Goal: Transaction & Acquisition: Book appointment/travel/reservation

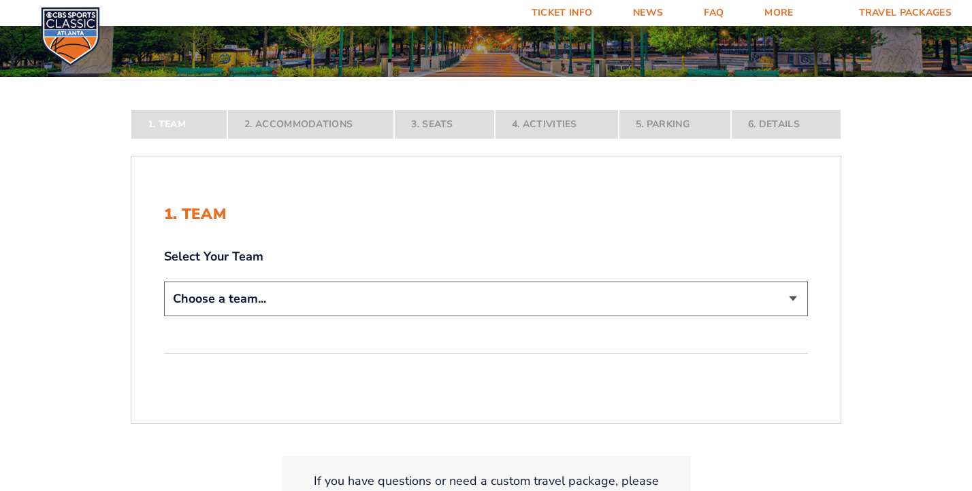
scroll to position [204, 0]
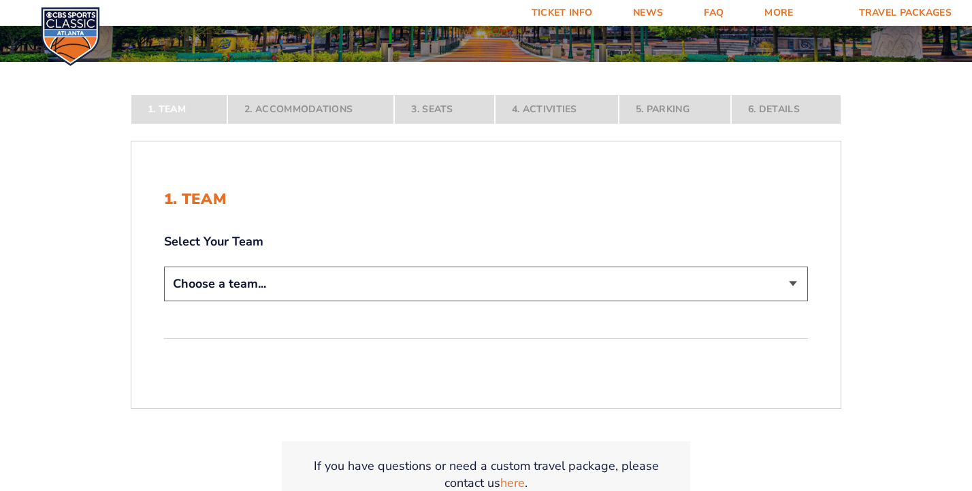
click at [367, 291] on select "Choose a team... [US_STATE] Wildcats [US_STATE] State Buckeyes [US_STATE] Tar H…" at bounding box center [486, 284] width 644 height 35
select select "12956"
click at [164, 267] on select "Choose a team... [US_STATE] Wildcats [US_STATE] State Buckeyes [US_STATE] Tar H…" at bounding box center [486, 284] width 644 height 35
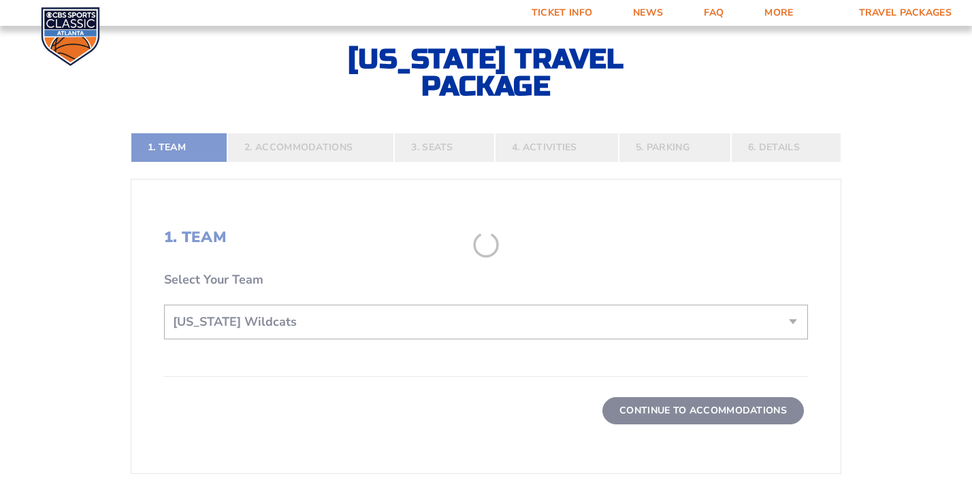
scroll to position [340, 0]
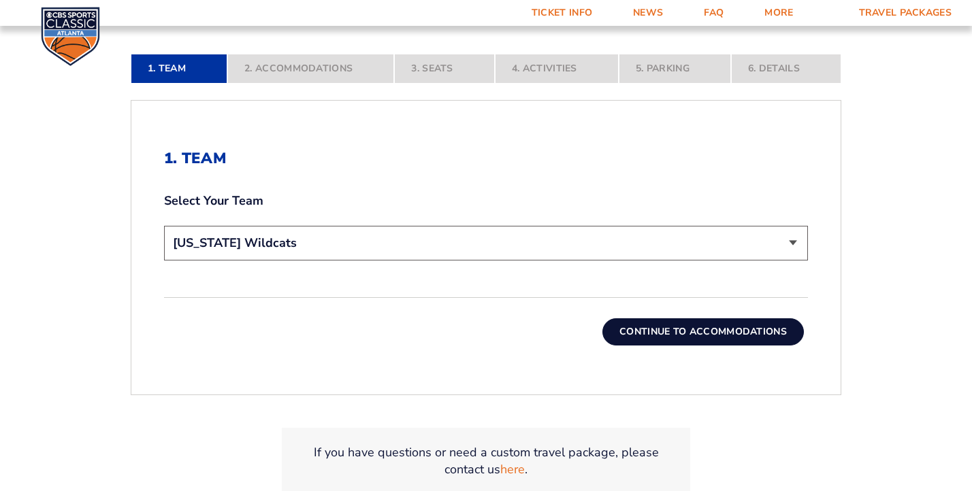
click at [646, 343] on button "Continue To Accommodations" at bounding box center [702, 331] width 201 height 27
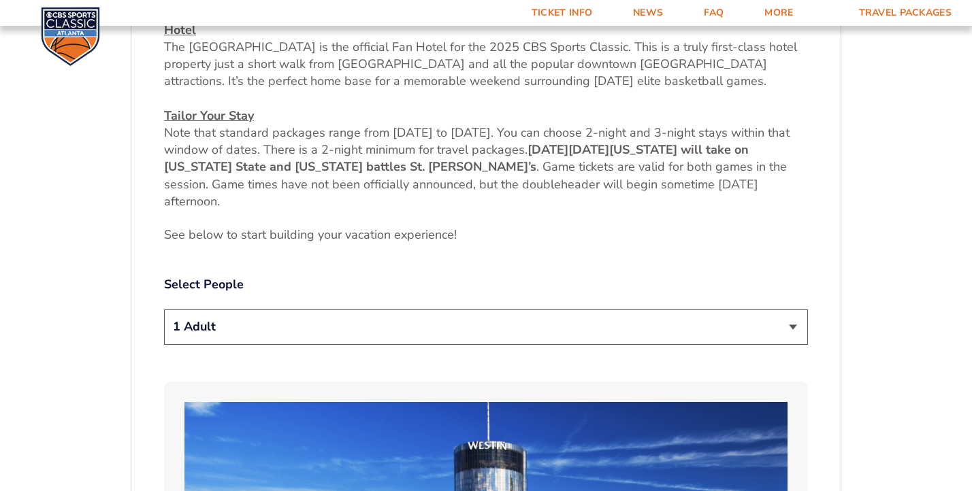
scroll to position [640, 0]
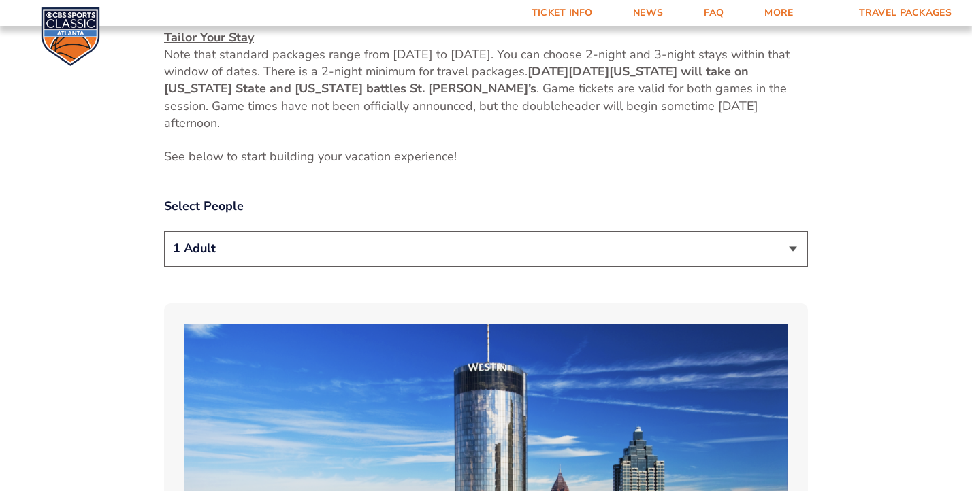
click at [391, 263] on select "1 Adult 2 Adults 3 Adults 4 Adults 2 Adults + 1 Child 2 Adults + 2 Children 2 A…" at bounding box center [486, 248] width 644 height 35
select select "4 Adults"
click at [164, 231] on select "1 Adult 2 Adults 3 Adults 4 Adults 2 Adults + 1 Child 2 Adults + 2 Children 2 A…" at bounding box center [486, 248] width 644 height 35
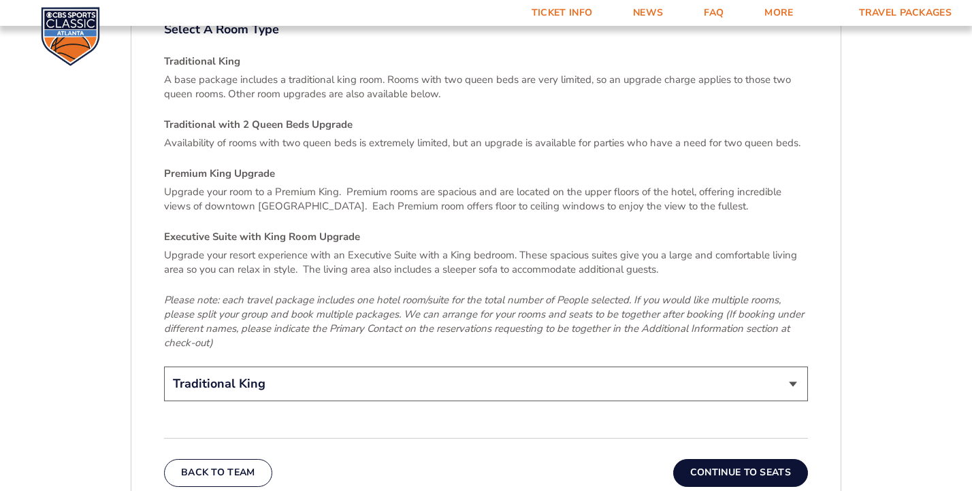
scroll to position [2069, 0]
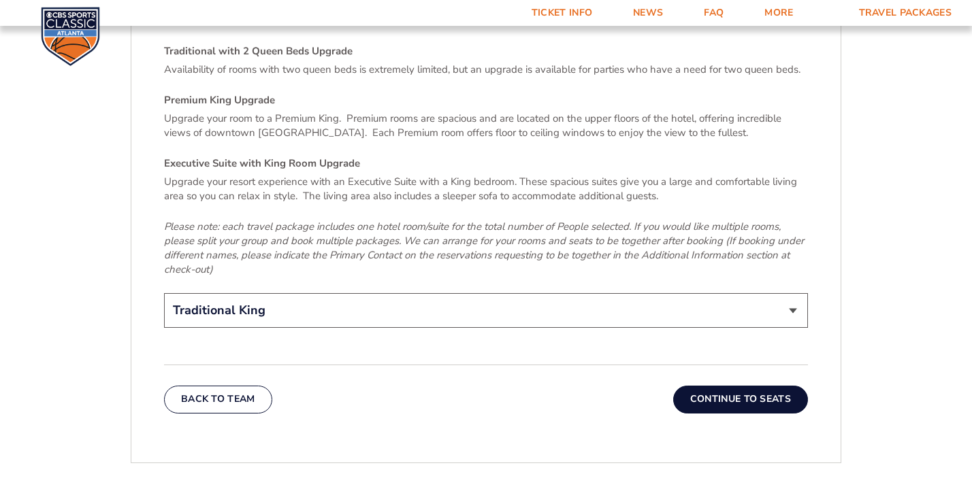
click at [526, 293] on select "Traditional King Traditional with 2 Queen Beds Upgrade (+$45 per night) Premium…" at bounding box center [486, 310] width 644 height 35
select select "Traditional with 2 Queen Beds Upgrade"
click at [164, 293] on select "Traditional King Traditional with 2 Queen Beds Upgrade (+$45 per night) Premium…" at bounding box center [486, 310] width 644 height 35
click at [712, 386] on button "Continue To Seats" at bounding box center [740, 399] width 135 height 27
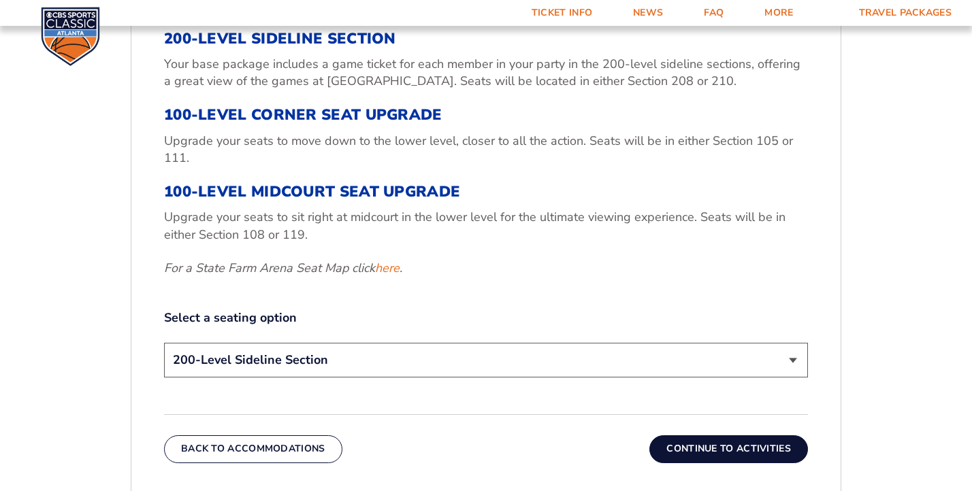
scroll to position [504, 0]
click at [341, 358] on select "200-Level Sideline Section 100-Level Corner Seat Upgrade (+$120 per person) 100…" at bounding box center [486, 359] width 644 height 35
select select "100-Level Corner Seat Upgrade"
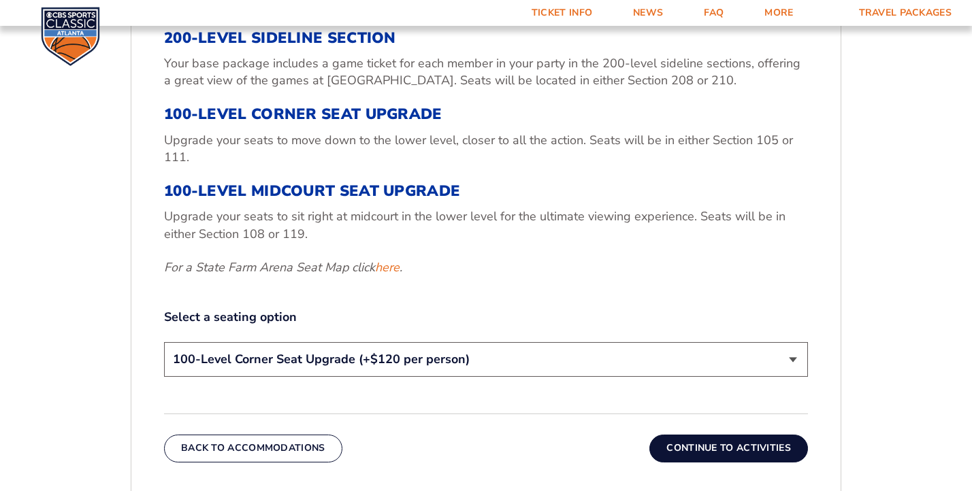
click at [164, 342] on select "200-Level Sideline Section 100-Level Corner Seat Upgrade (+$120 per person) 100…" at bounding box center [486, 359] width 644 height 35
click at [681, 452] on button "Continue To Activities" at bounding box center [728, 448] width 159 height 27
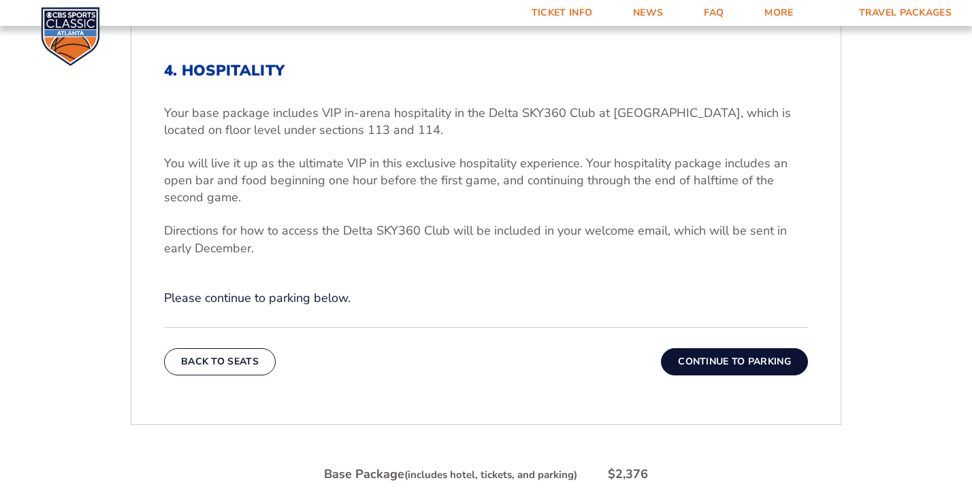
scroll to position [436, 0]
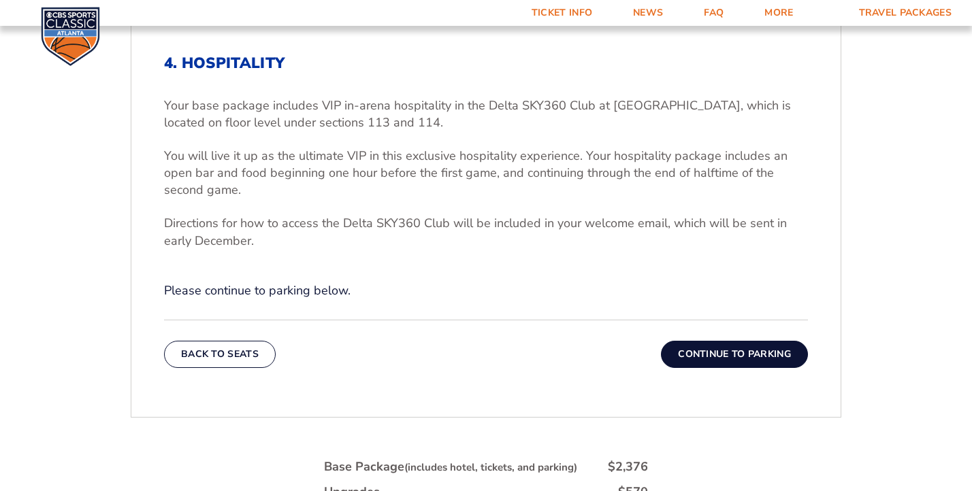
click at [689, 353] on button "Continue To Parking" at bounding box center [734, 354] width 147 height 27
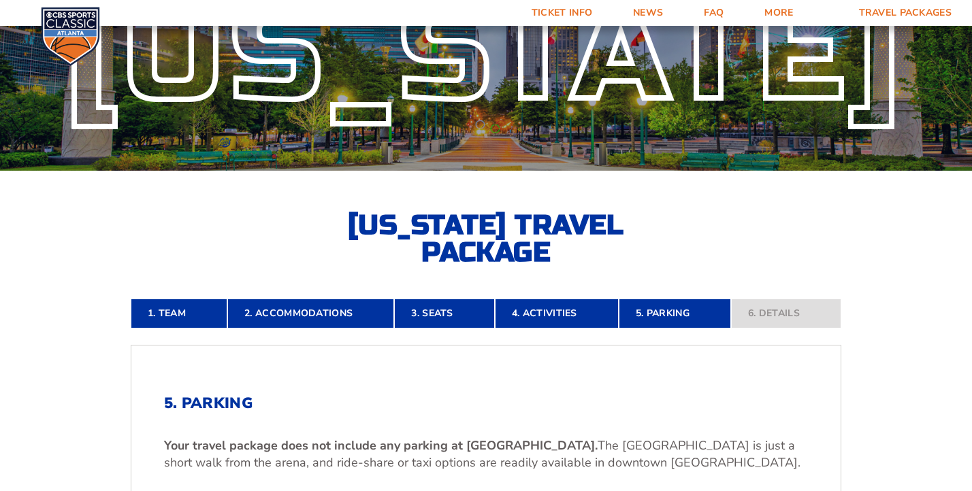
scroll to position [367, 0]
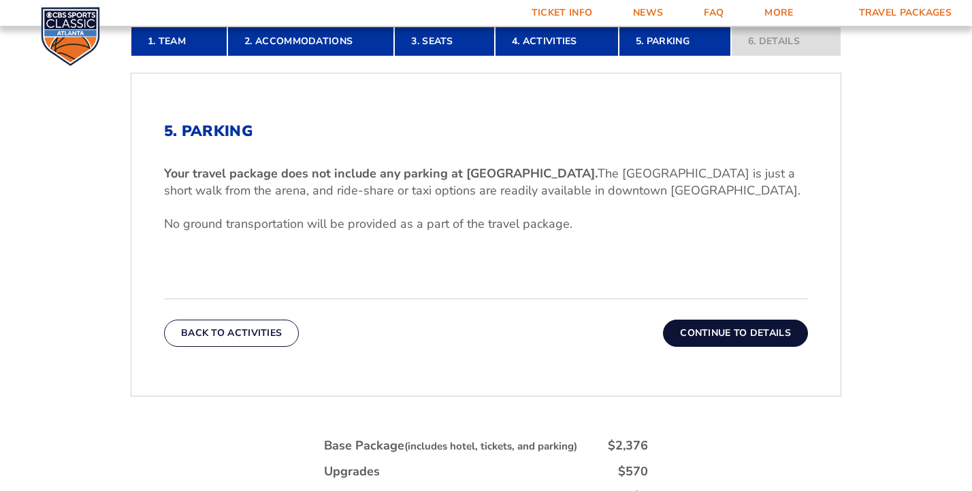
click at [736, 331] on button "Continue To Details" at bounding box center [735, 333] width 145 height 27
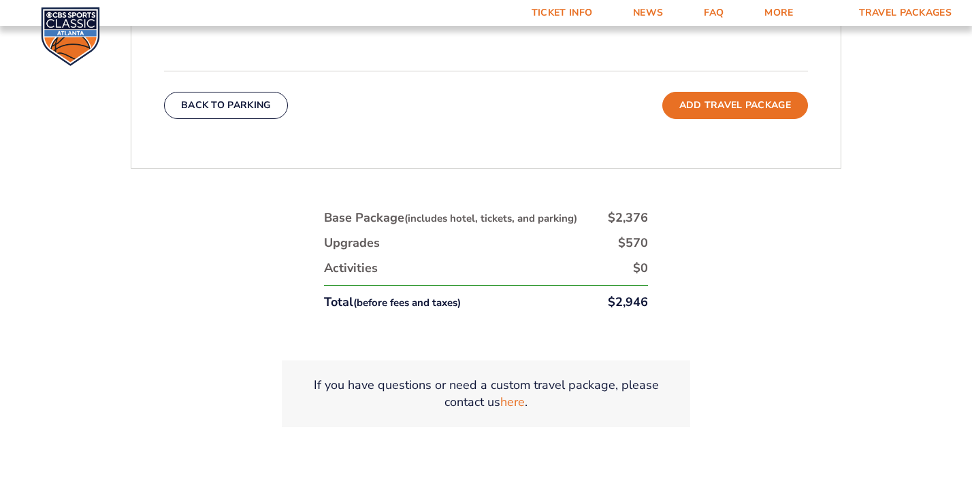
scroll to position [844, 0]
drag, startPoint x: 608, startPoint y: 307, endPoint x: 794, endPoint y: 316, distance: 186.0
click at [794, 316] on div "1. Team 2. Accommodations 3. Seats 4. Activities 5. Parking 6. Details 1. Team …" at bounding box center [486, 5] width 776 height 974
click at [776, 377] on div "1. Team 2. Accommodations 3. Seats 4. Activities 5. Parking 6. Details 1. Team …" at bounding box center [486, 5] width 776 height 974
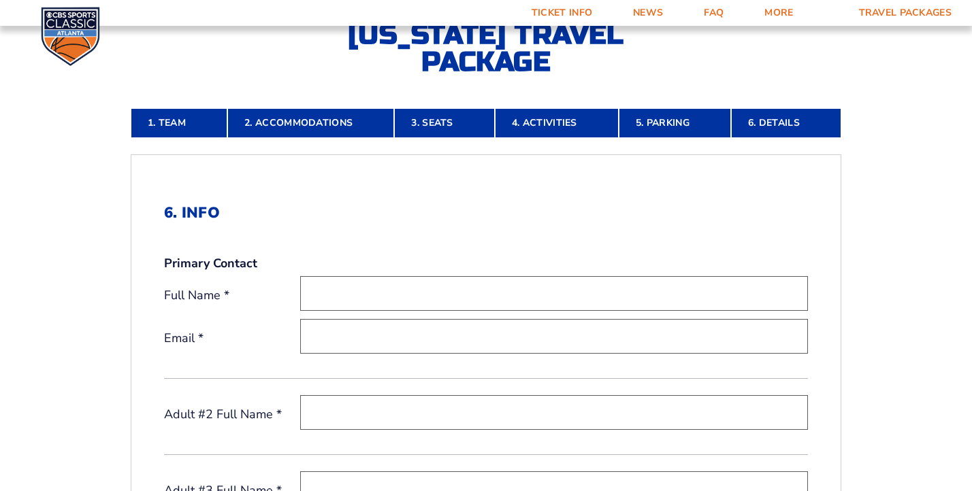
scroll to position [95, 0]
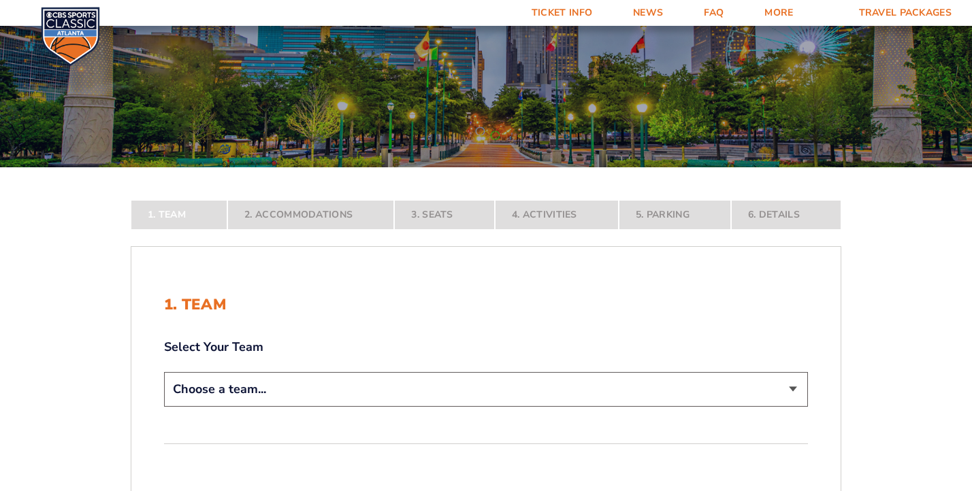
scroll to position [272, 0]
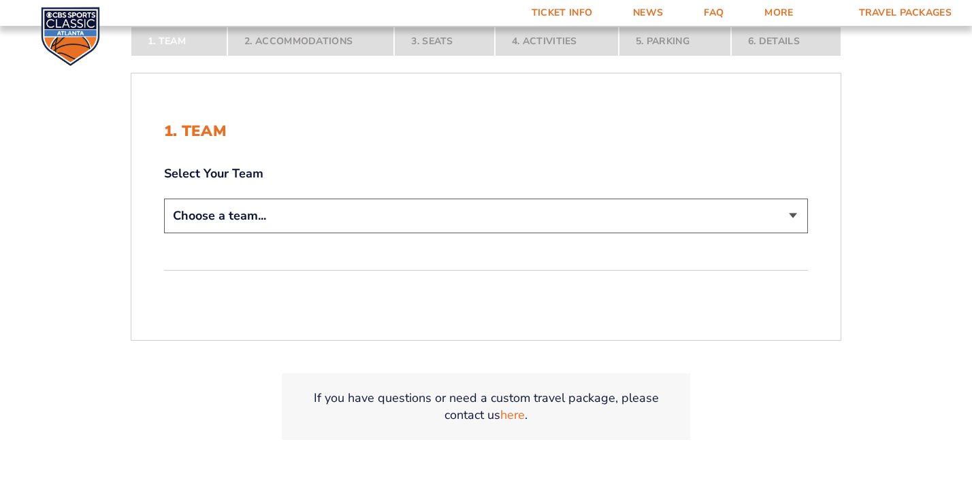
click at [481, 235] on div "Choose a team... [US_STATE] Wildcats [US_STATE] State Buckeyes [US_STATE] Tar H…" at bounding box center [486, 218] width 644 height 39
drag, startPoint x: 478, startPoint y: 212, endPoint x: 475, endPoint y: 235, distance: 24.1
click at [478, 212] on select "Choose a team... [US_STATE] Wildcats [US_STATE] State Buckeyes [US_STATE] Tar H…" at bounding box center [486, 216] width 644 height 35
select select "12956"
click at [164, 199] on select "Choose a team... [US_STATE] Wildcats [US_STATE] State Buckeyes [US_STATE] Tar H…" at bounding box center [486, 216] width 644 height 35
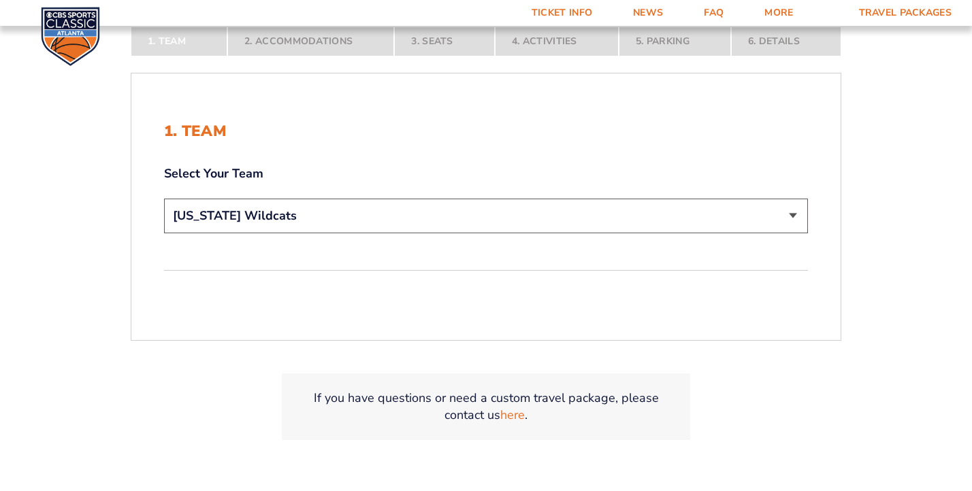
scroll to position [367, 0]
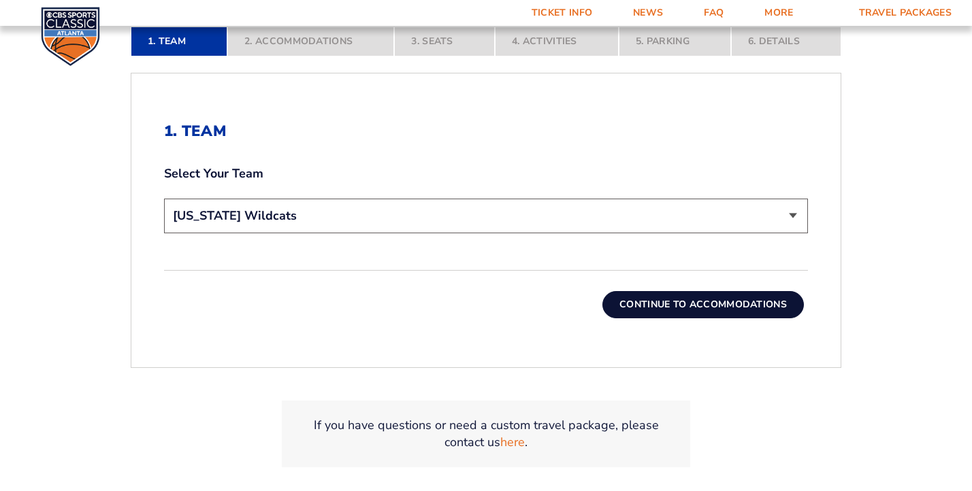
click at [625, 311] on button "Continue To Accommodations" at bounding box center [702, 304] width 201 height 27
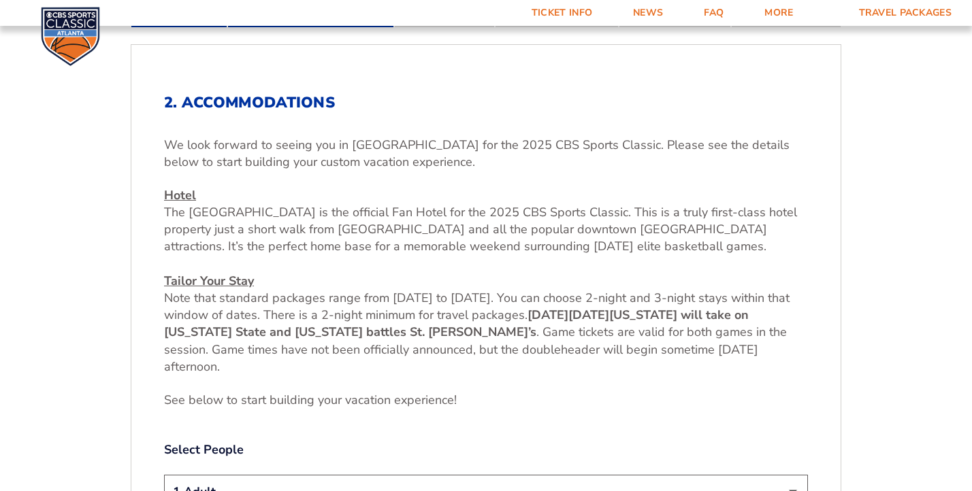
scroll to position [436, 0]
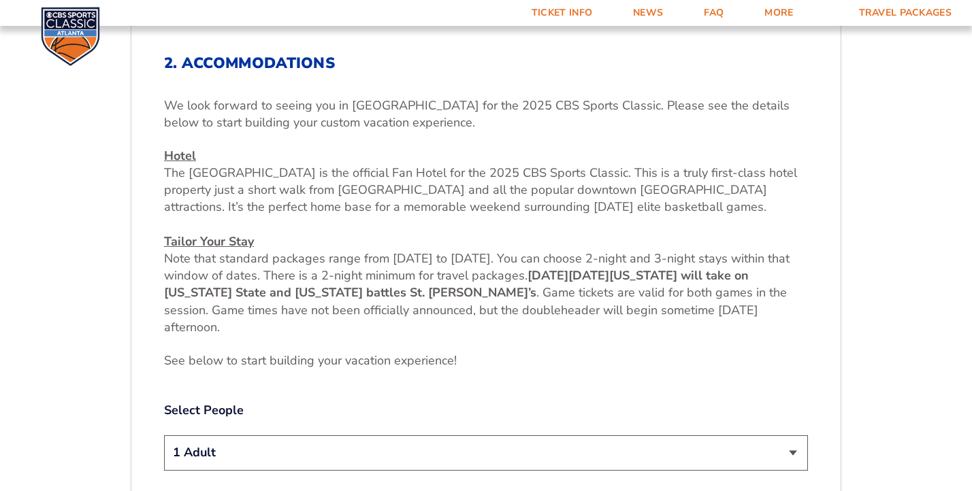
click at [211, 174] on span "The [GEOGRAPHIC_DATA] is the official Fan Hotel for the 2025 CBS Sports Classic…" at bounding box center [480, 190] width 633 height 50
drag, startPoint x: 211, startPoint y: 174, endPoint x: 313, endPoint y: 179, distance: 102.2
click at [313, 179] on span "The [GEOGRAPHIC_DATA] is the official Fan Hotel for the 2025 CBS Sports Classic…" at bounding box center [480, 190] width 633 height 50
copy span "Westin Peachtree Plaza"
click at [374, 221] on p "Hotel The Westin Peachtree Plaza is the official Fan Hotel for the 2025 CBS Spo…" at bounding box center [486, 242] width 644 height 189
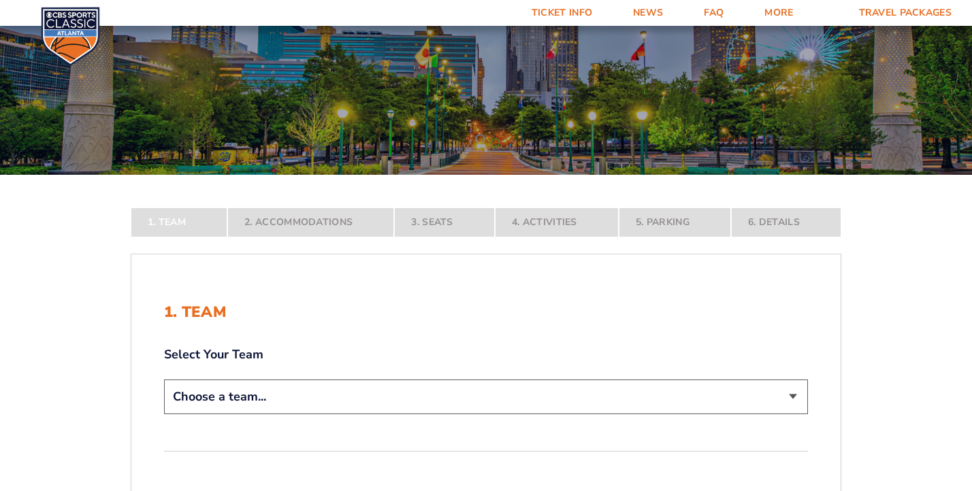
scroll to position [204, 0]
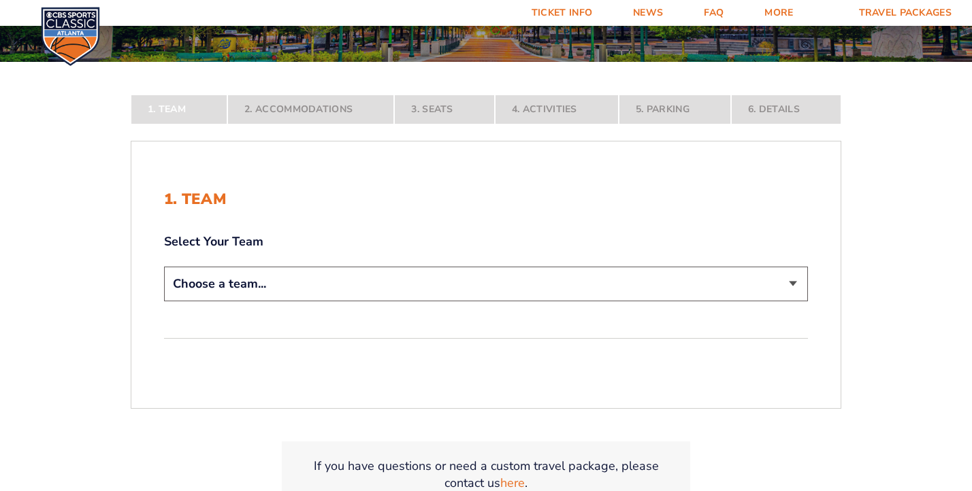
drag, startPoint x: 306, startPoint y: 295, endPoint x: 307, endPoint y: 304, distance: 8.2
click at [306, 295] on select "Choose a team... [US_STATE] Wildcats [US_STATE] State Buckeyes [US_STATE] Tar H…" at bounding box center [486, 284] width 644 height 35
select select "20108"
click at [164, 267] on select "Choose a team... [US_STATE] Wildcats [US_STATE] State Buckeyes [US_STATE] Tar H…" at bounding box center [486, 284] width 644 height 35
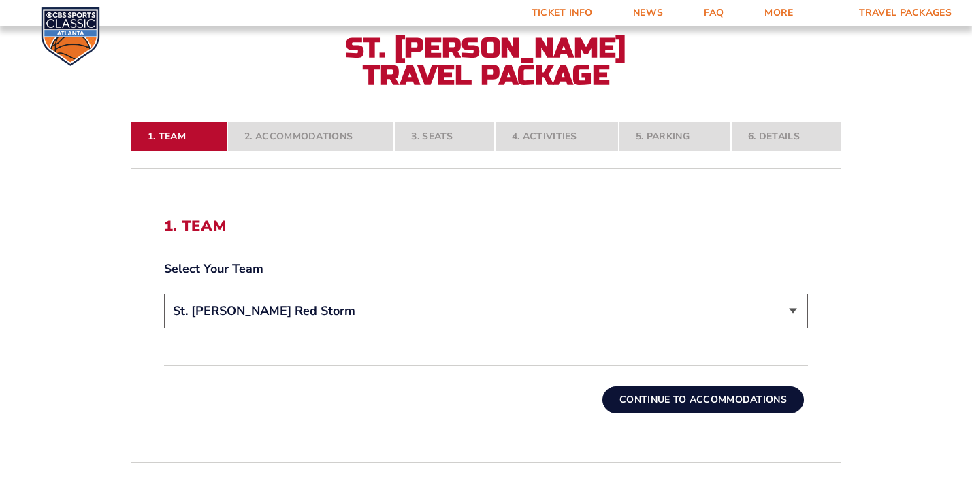
click at [636, 397] on button "Continue To Accommodations" at bounding box center [702, 400] width 201 height 27
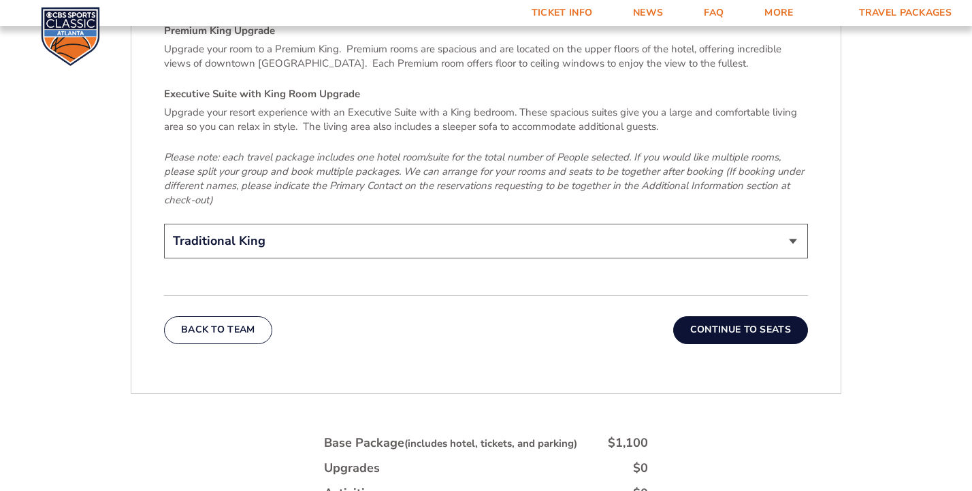
scroll to position [2205, 0]
